Goal: Task Accomplishment & Management: Manage account settings

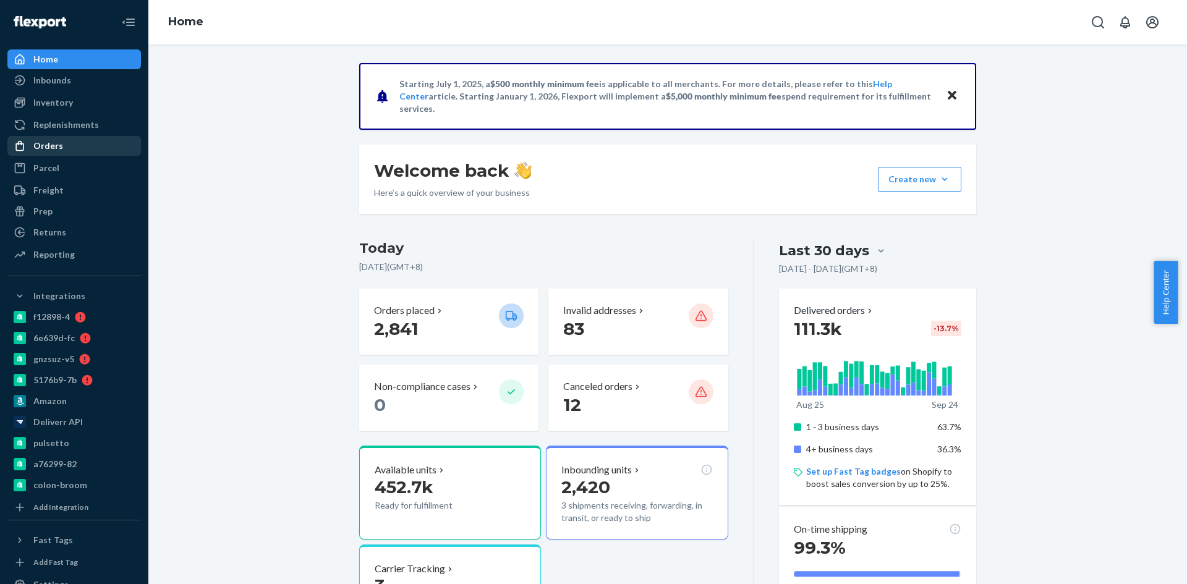
click at [53, 143] on div "Orders" at bounding box center [48, 146] width 30 height 12
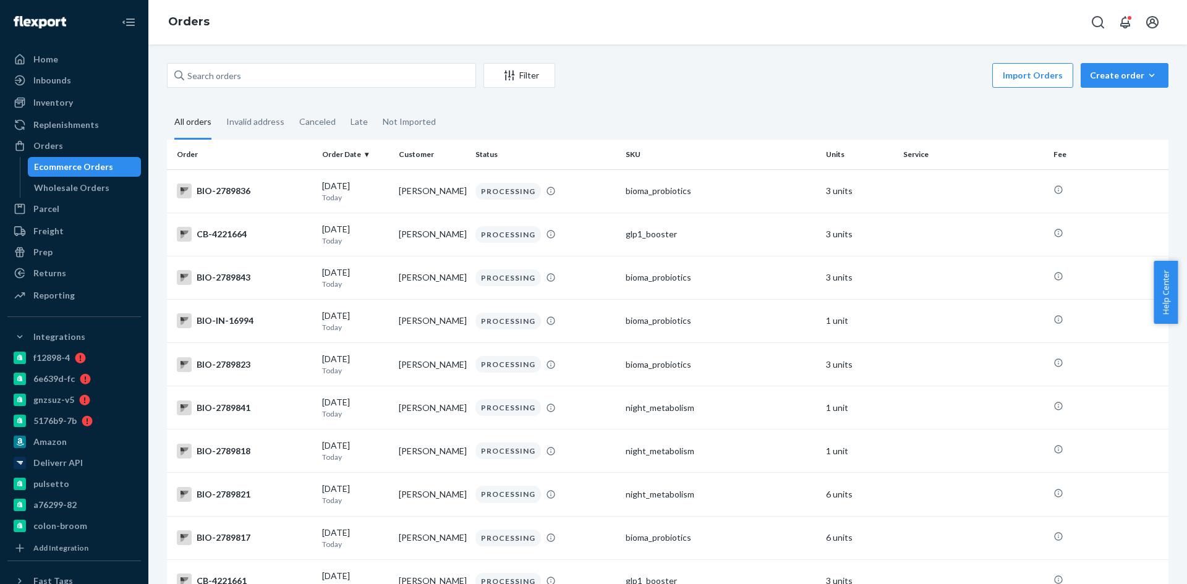
click at [104, 163] on div "Ecommerce Orders" at bounding box center [73, 167] width 79 height 12
click at [240, 69] on input "text" at bounding box center [321, 75] width 309 height 25
paste input "Emily Montgomery"
click at [238, 72] on input "text" at bounding box center [321, 75] width 309 height 25
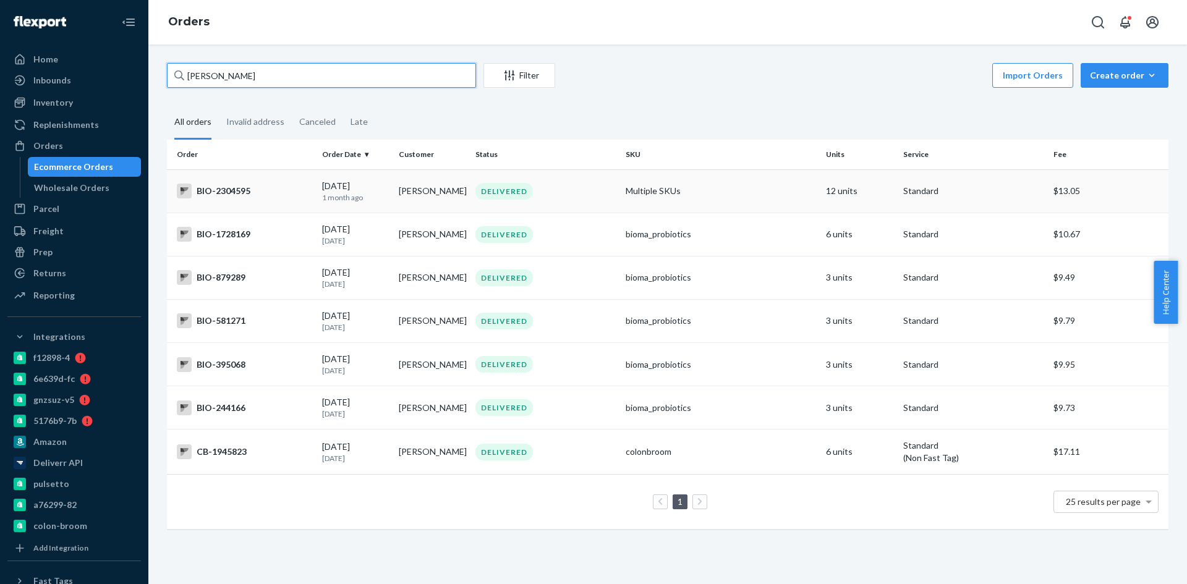
type input "Emily Montgomery"
click at [239, 190] on div "BIO-2304595" at bounding box center [244, 191] width 135 height 15
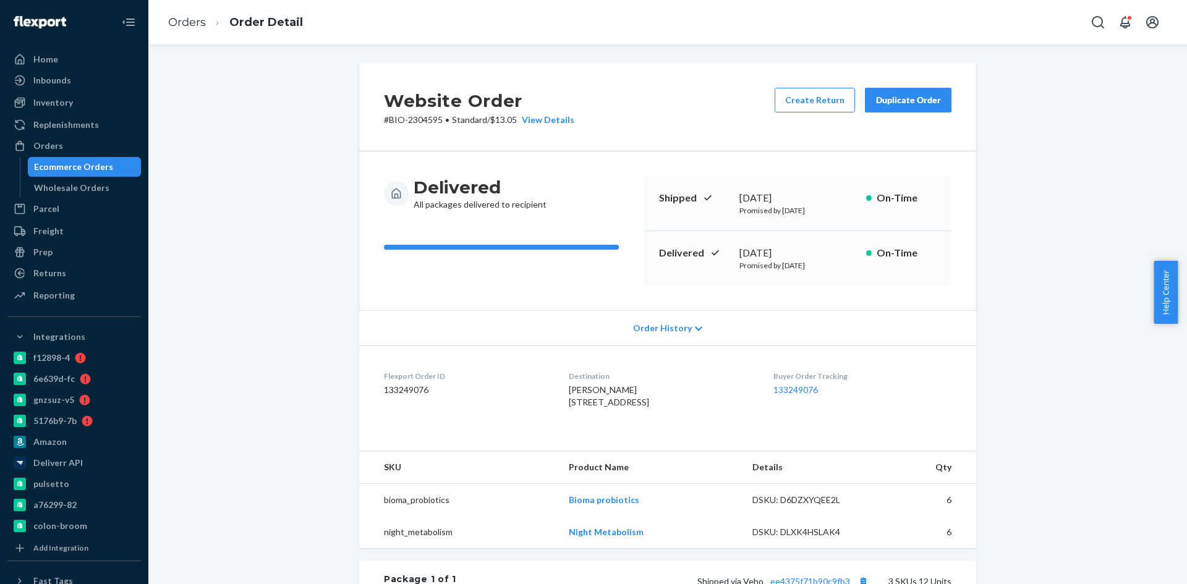
click at [574, 394] on span "[PERSON_NAME] [STREET_ADDRESS]" at bounding box center [609, 395] width 80 height 23
copy span "Emily Montgomery"
click at [805, 96] on button "Create Return" at bounding box center [814, 100] width 80 height 25
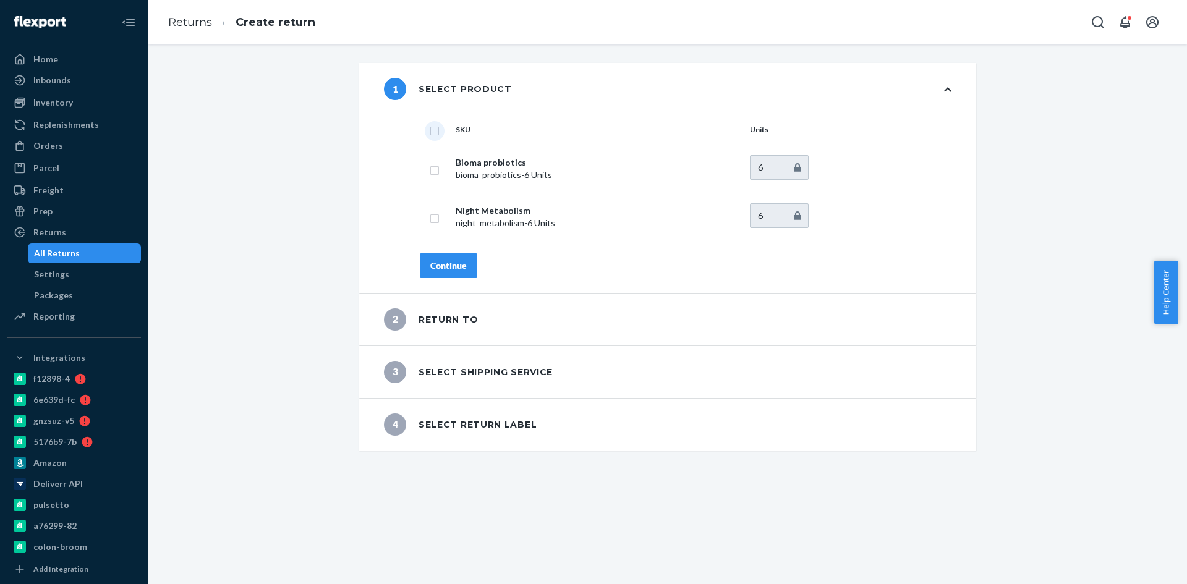
click at [430, 131] on input "checkbox" at bounding box center [435, 129] width 10 height 13
checkbox input "true"
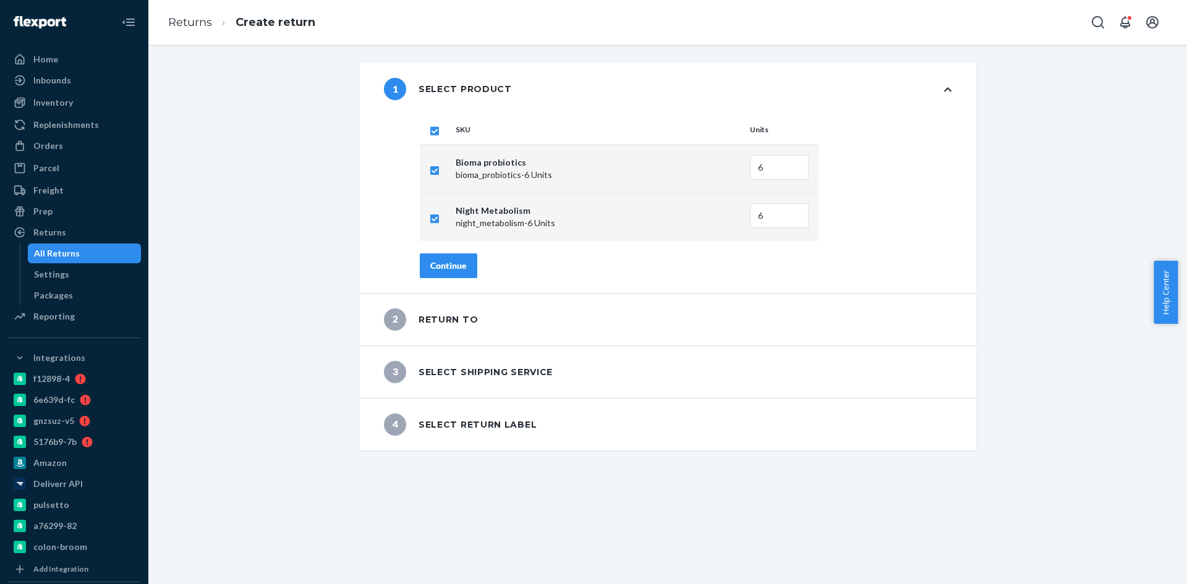
click at [453, 245] on div "SKU Units Bioma probiotics bioma_probiotics - 6 Units 6 Night Metabolism night_…" at bounding box center [685, 204] width 581 height 178
click at [452, 262] on div "Continue" at bounding box center [448, 266] width 36 height 12
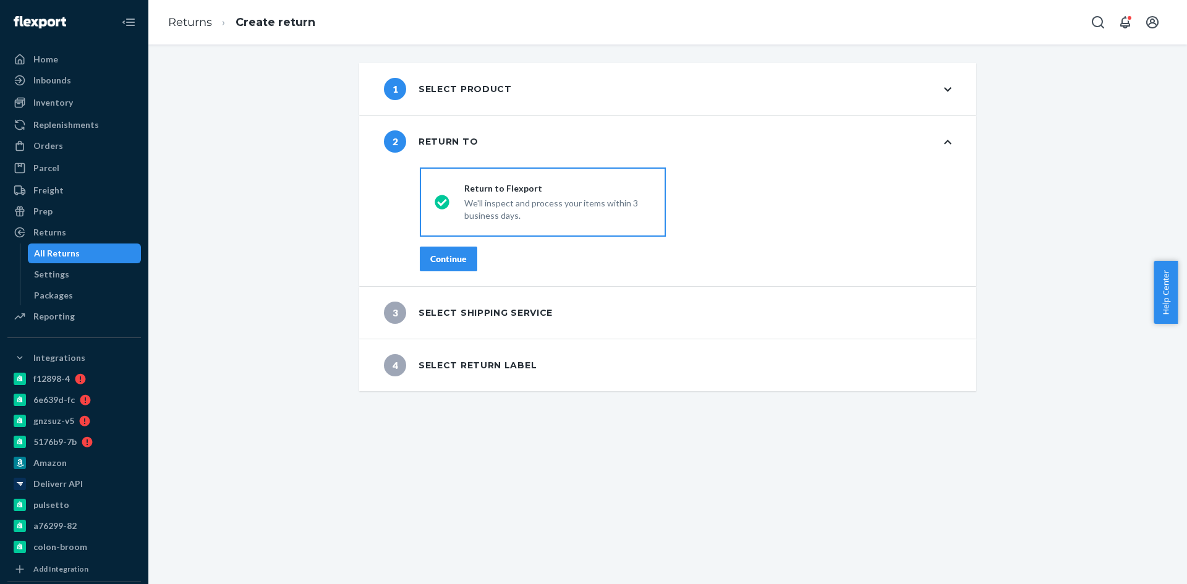
click at [452, 260] on div "Continue" at bounding box center [448, 259] width 36 height 12
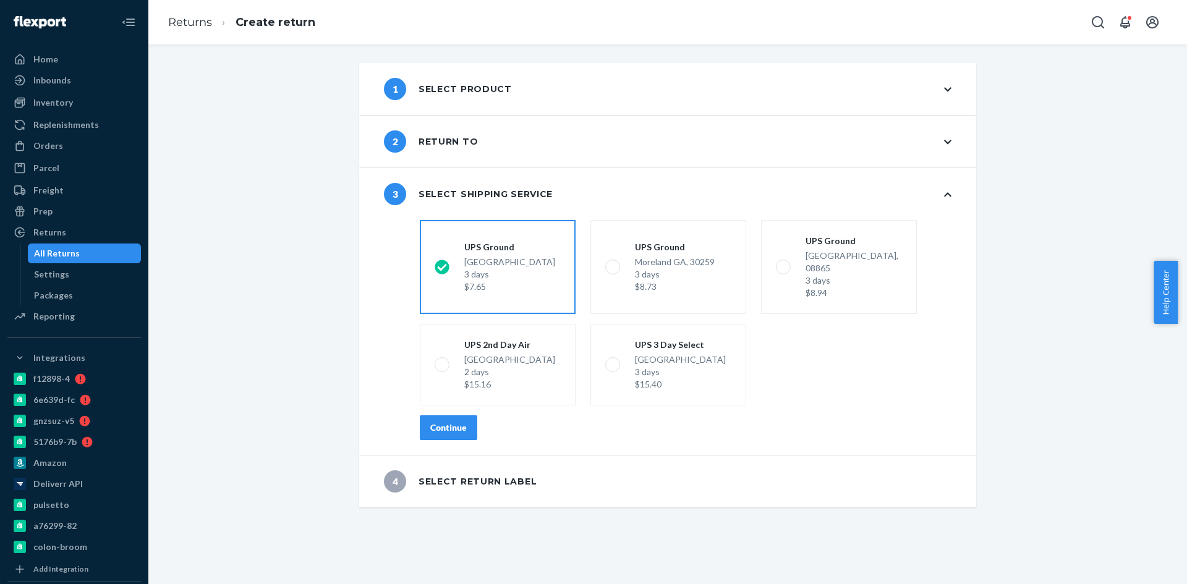
click at [444, 422] on div "Continue" at bounding box center [448, 428] width 36 height 12
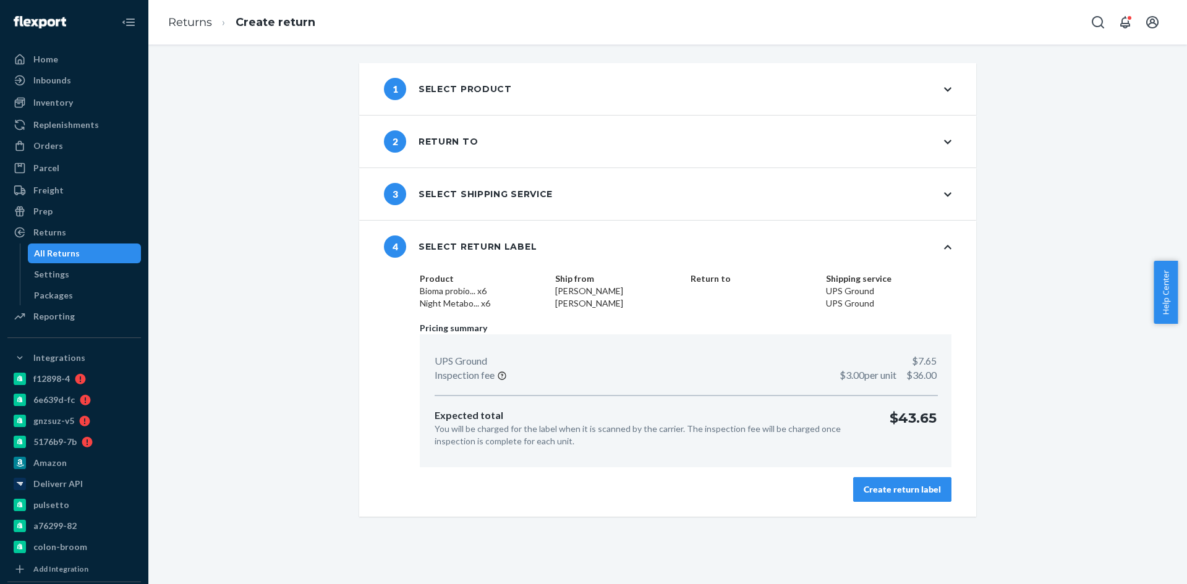
click at [904, 485] on div "Create return label" at bounding box center [901, 489] width 77 height 12
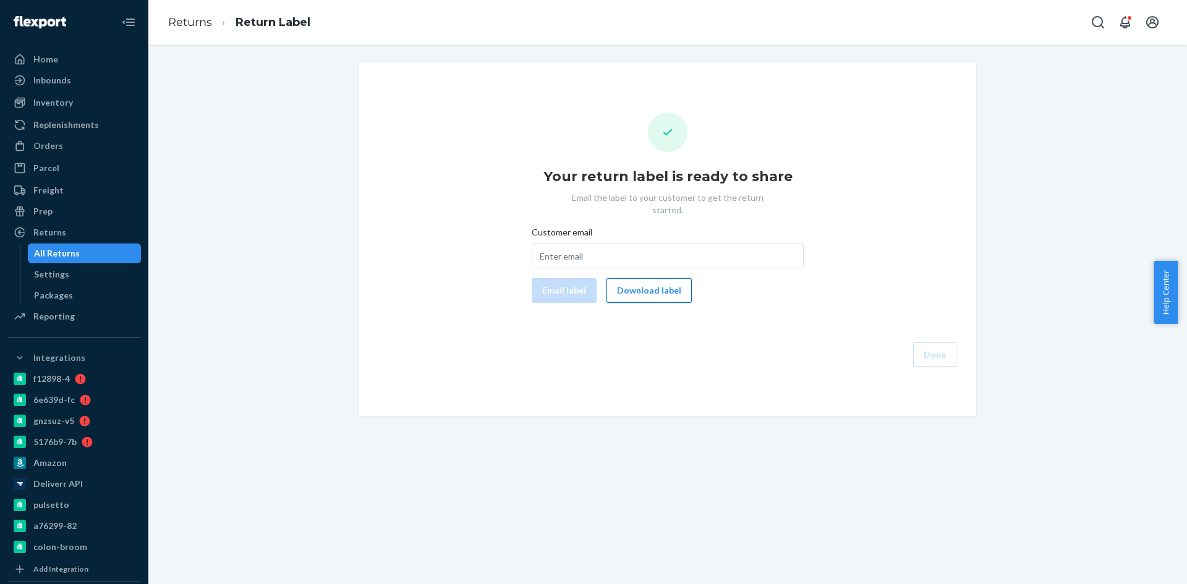
click at [625, 278] on button "Download label" at bounding box center [648, 290] width 85 height 25
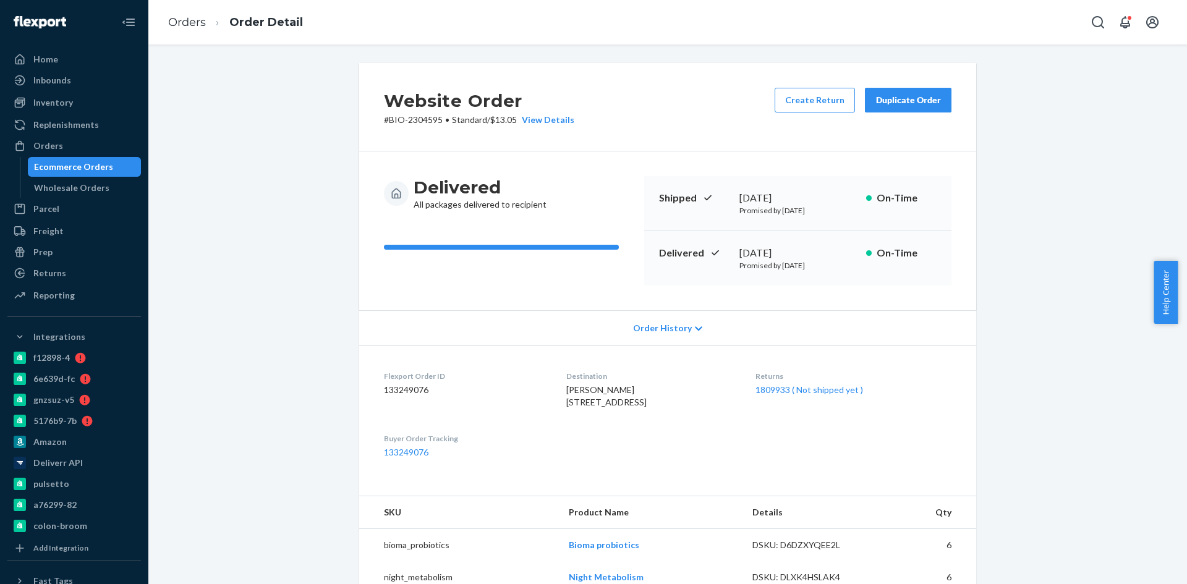
click at [108, 164] on div "Ecommerce Orders" at bounding box center [73, 167] width 79 height 12
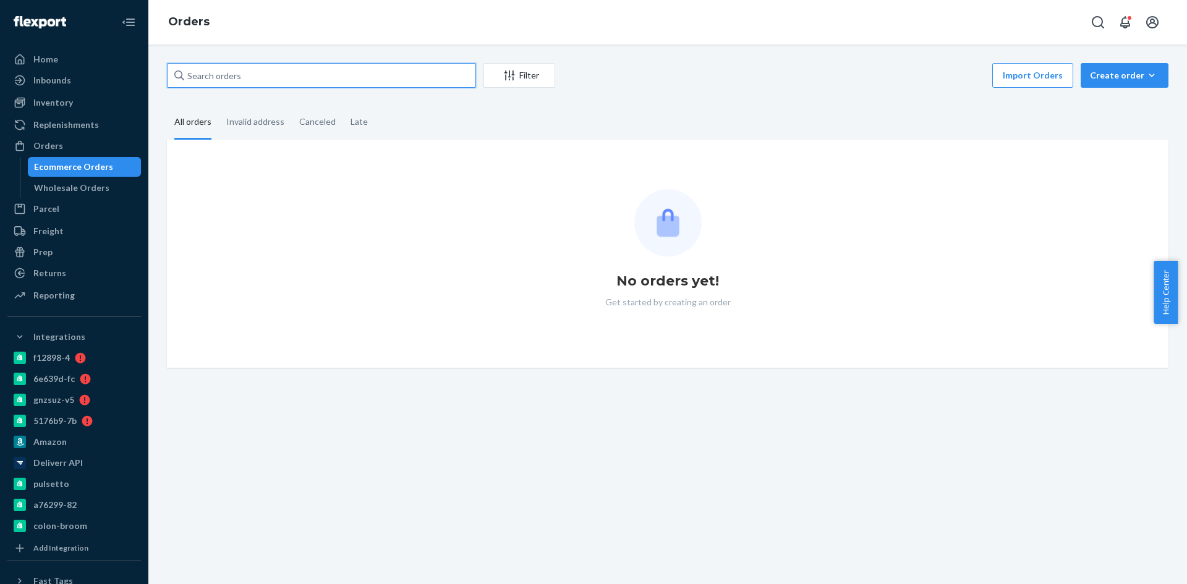
drag, startPoint x: 228, startPoint y: 87, endPoint x: 235, endPoint y: 73, distance: 15.2
click at [229, 84] on input "text" at bounding box center [321, 75] width 309 height 25
click at [235, 72] on input "text" at bounding box center [321, 75] width 309 height 25
paste input "2539778"
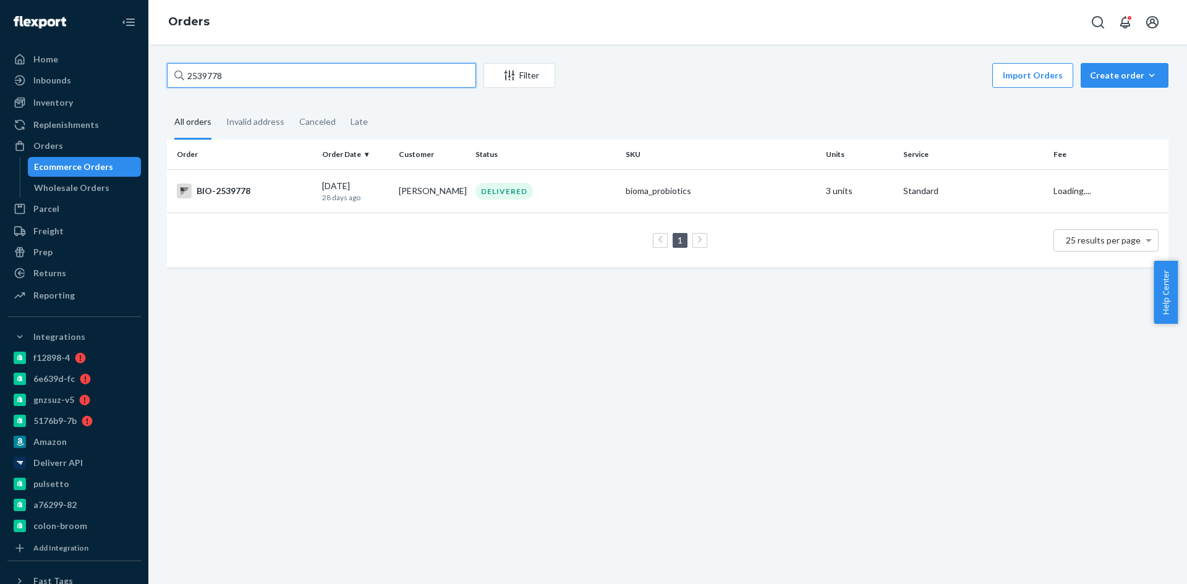
type input "2539778"
click at [208, 201] on td "BIO-2539778" at bounding box center [242, 190] width 150 height 43
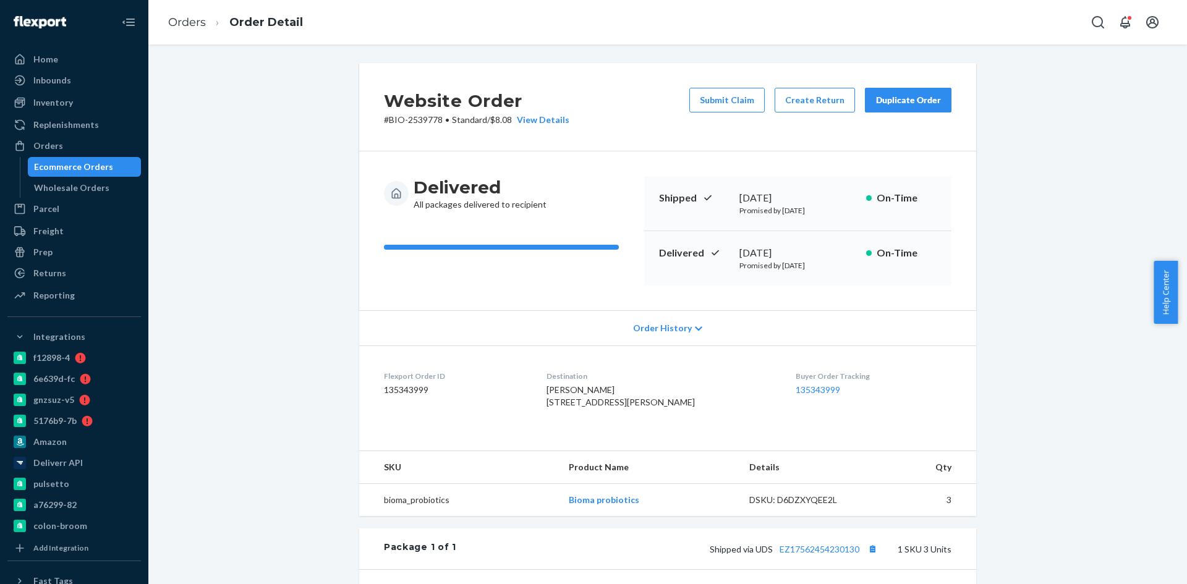
click at [778, 248] on div "[DATE]" at bounding box center [797, 253] width 117 height 14
copy div "[DATE]"
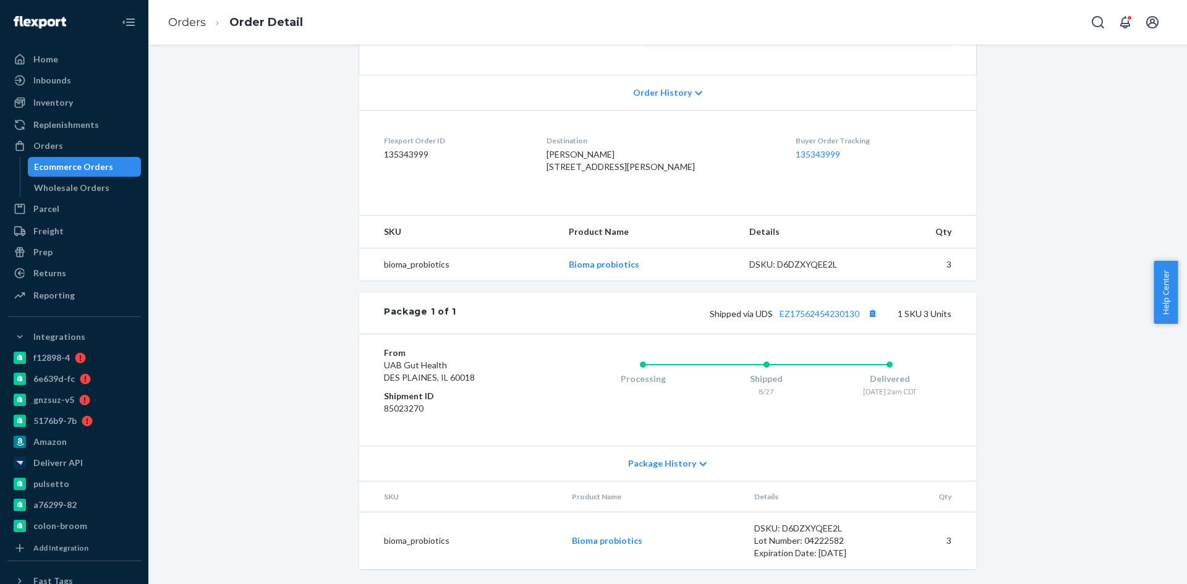
scroll to position [247, 0]
click at [816, 319] on link "EZ17562454230130" at bounding box center [819, 313] width 80 height 11
click at [872, 321] on button "Copy tracking number" at bounding box center [872, 313] width 16 height 16
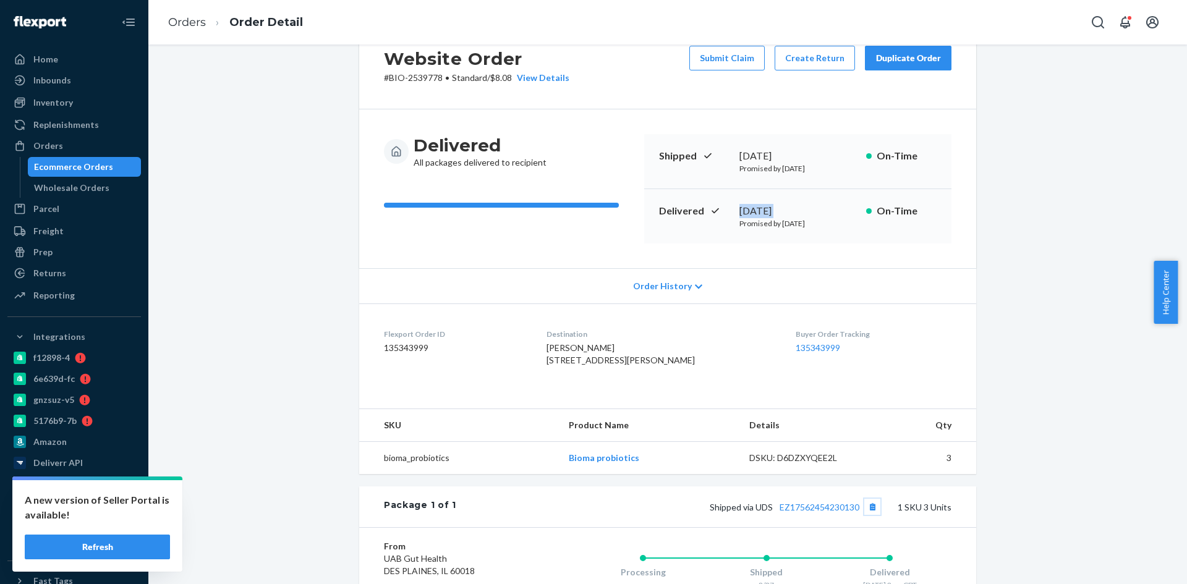
scroll to position [0, 0]
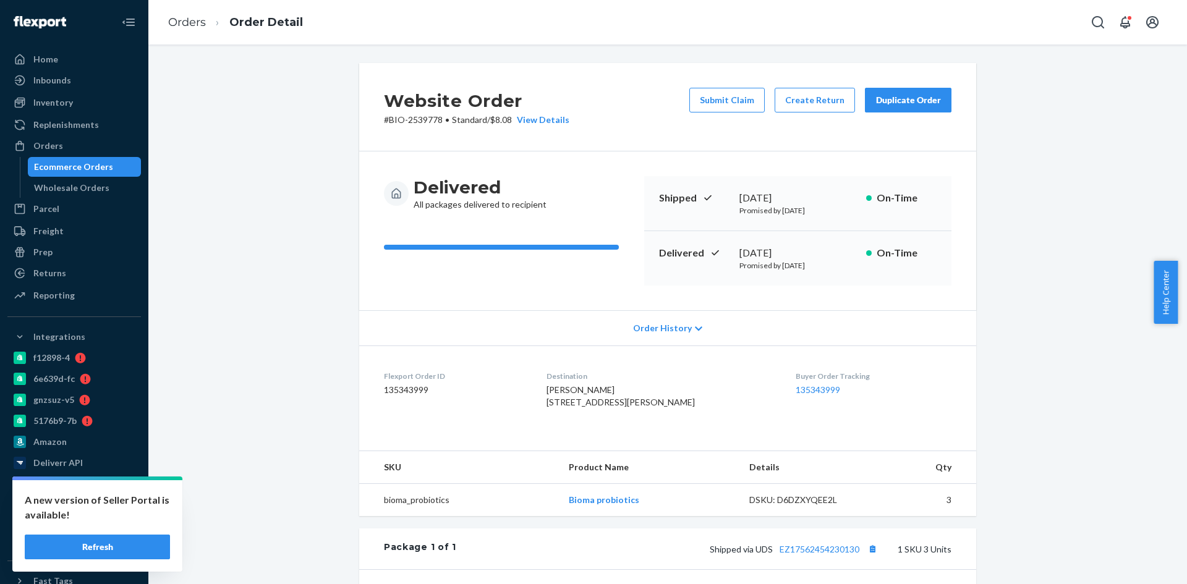
click at [460, 321] on div "Order History" at bounding box center [667, 327] width 617 height 35
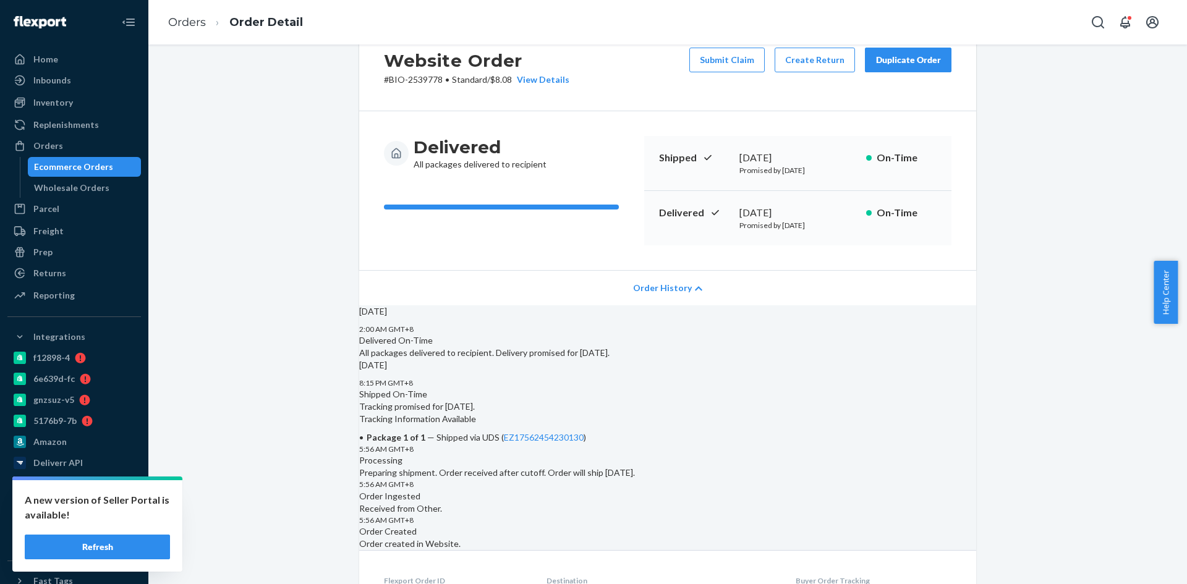
scroll to position [62, 0]
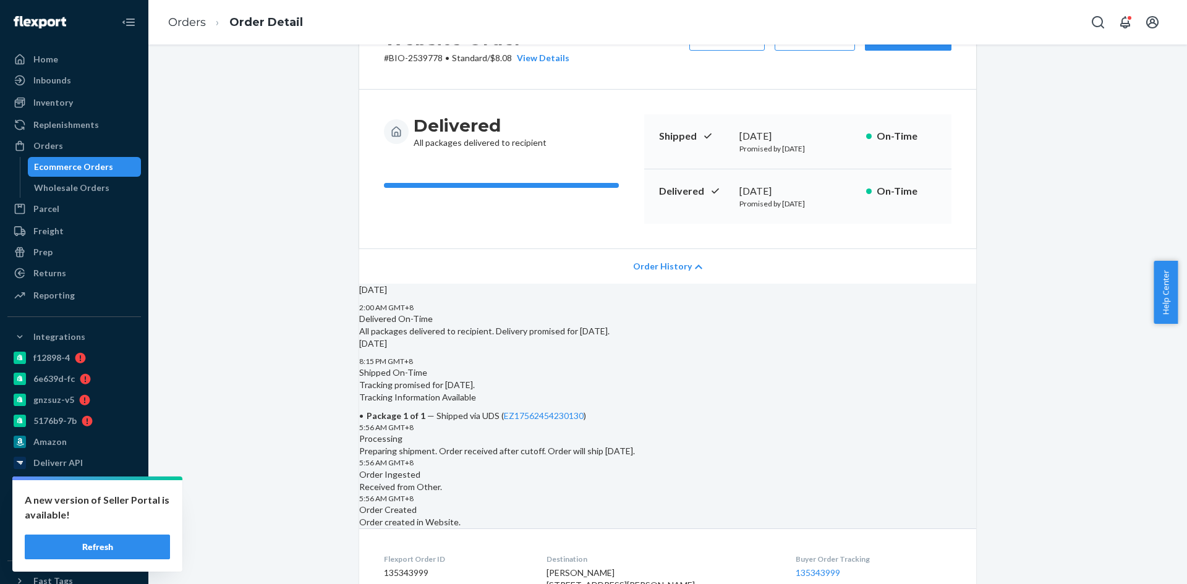
click at [266, 418] on div "Website Order # BIO-2539778 • Standard / $8.08 View Details Submit Claim Create…" at bounding box center [668, 501] width 1020 height 1001
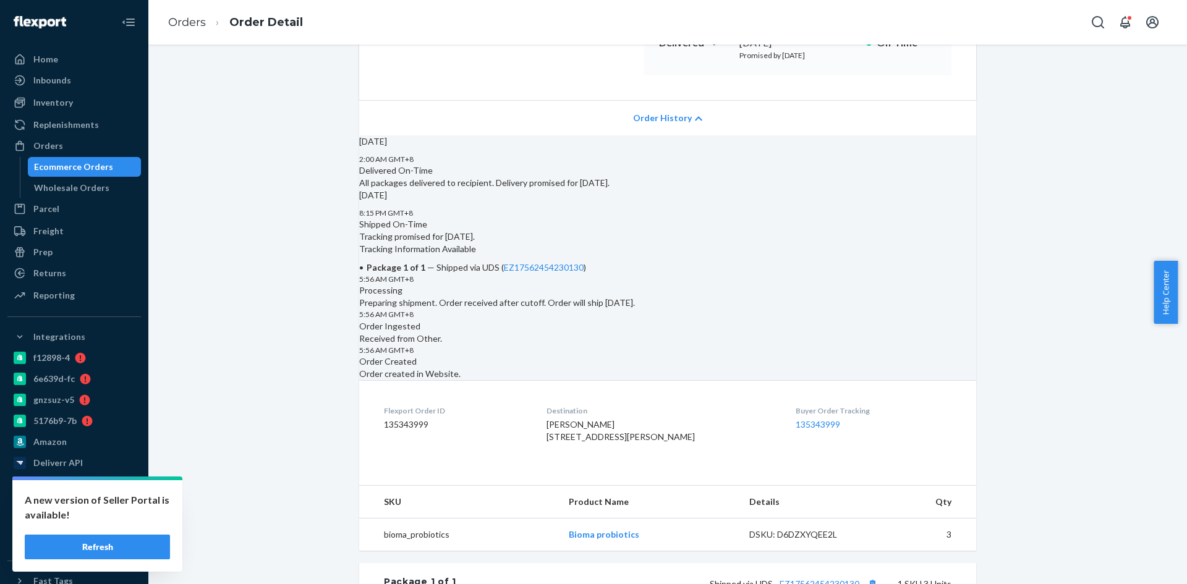
scroll to position [0, 0]
